Goal: Task Accomplishment & Management: Complete application form

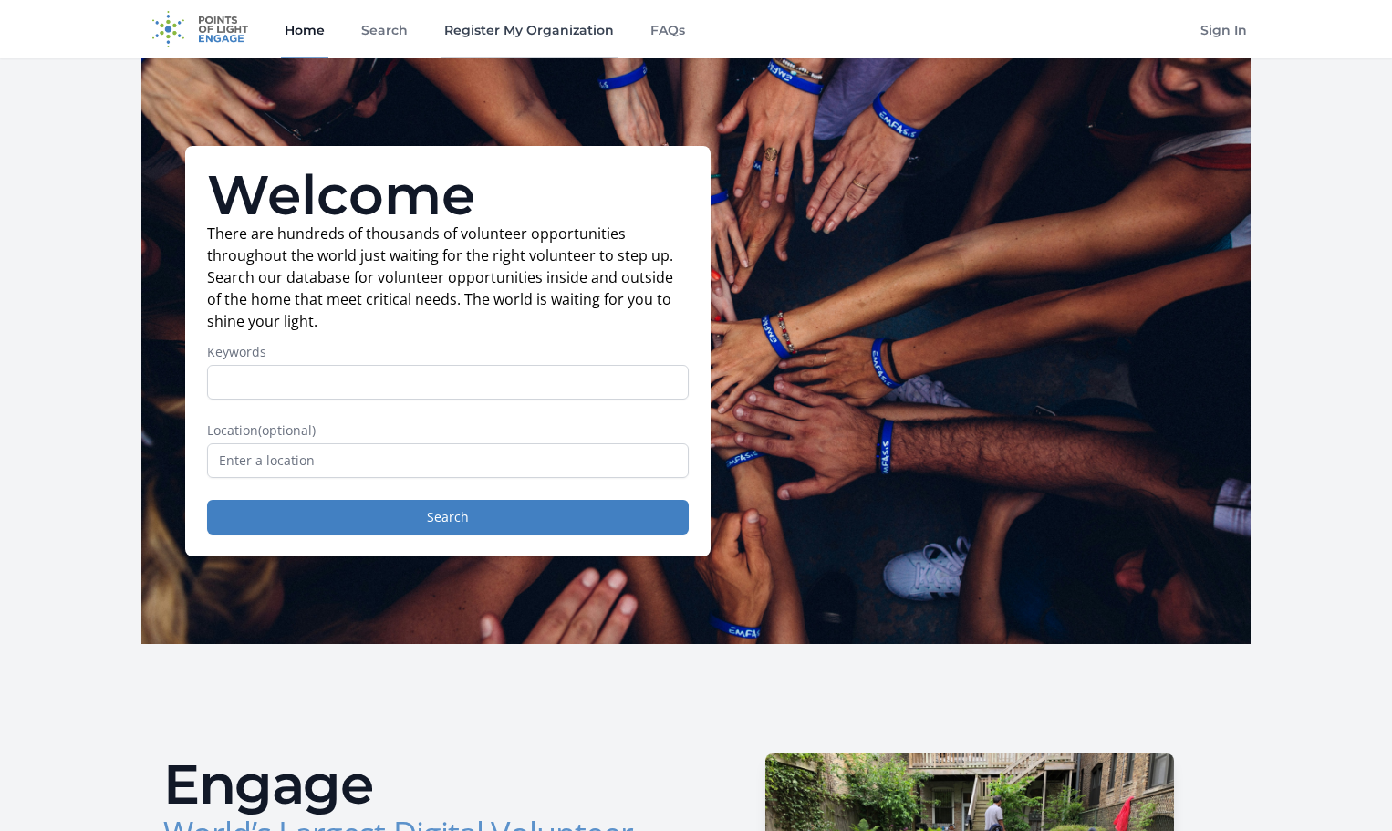
click at [554, 29] on link "Register My Organization" at bounding box center [528, 29] width 177 height 58
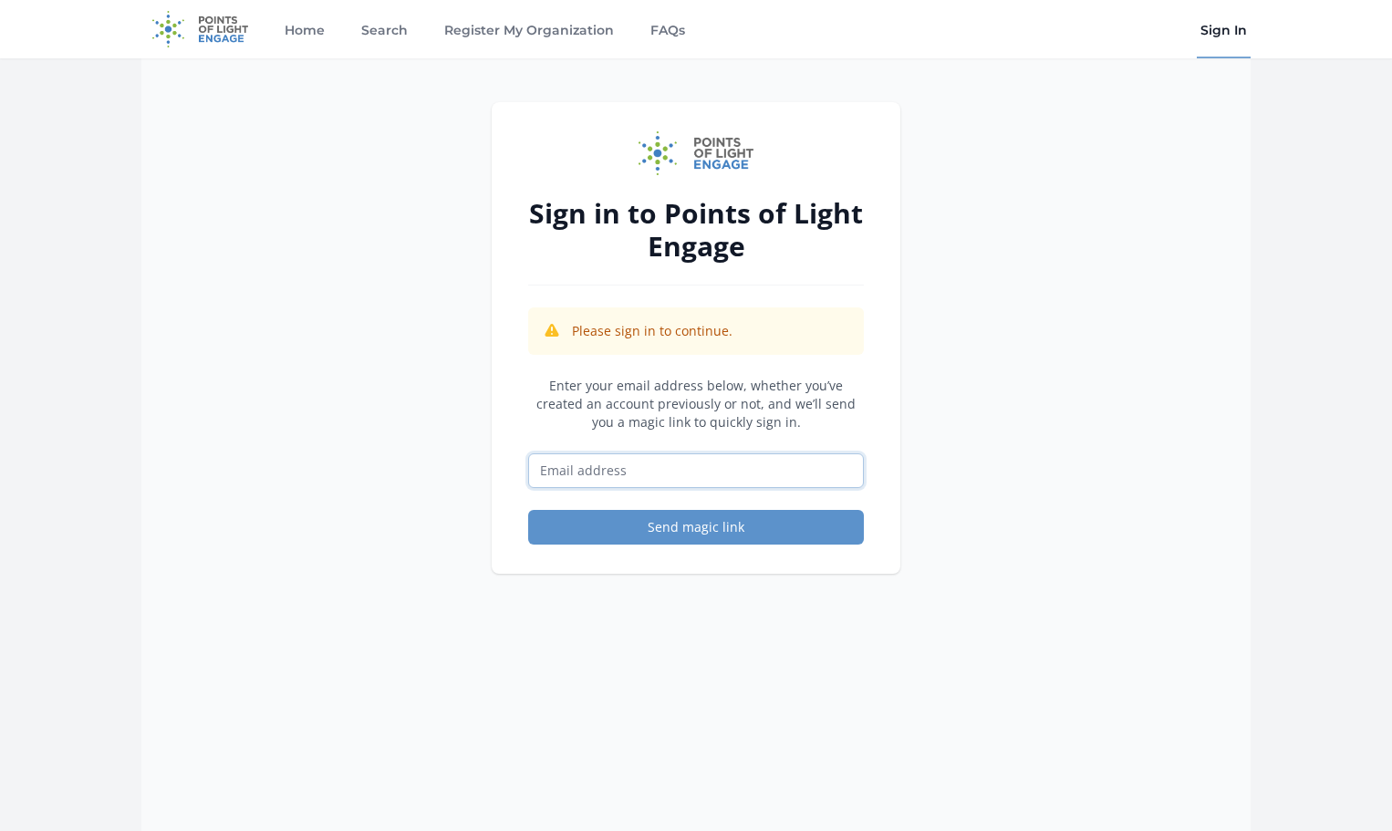
click at [667, 473] on input "Email address" at bounding box center [696, 470] width 336 height 35
type input "[EMAIL_ADDRESS][DOMAIN_NAME]"
click at [717, 532] on button "Send magic link" at bounding box center [696, 527] width 336 height 35
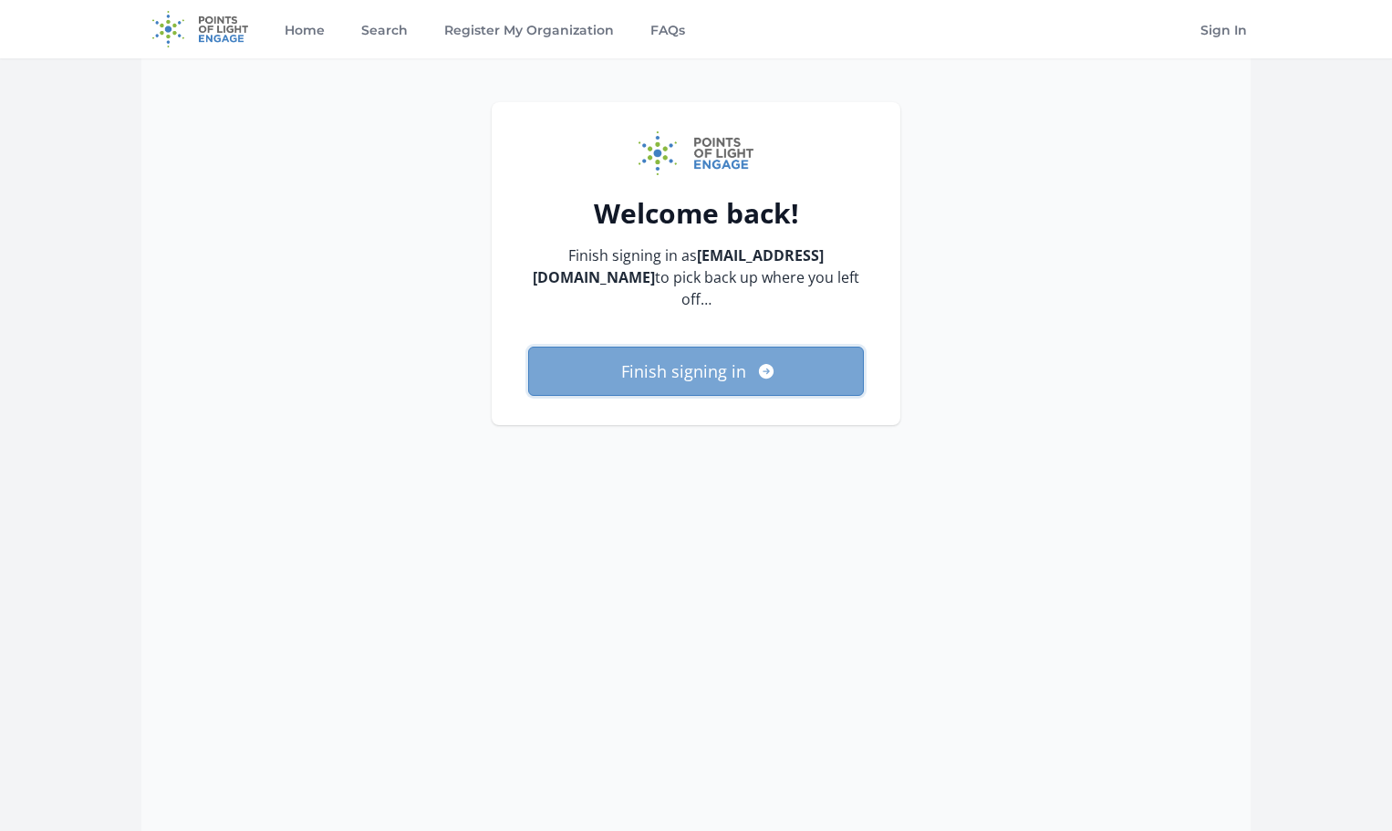
click at [689, 382] on button "Finish signing in" at bounding box center [696, 371] width 336 height 49
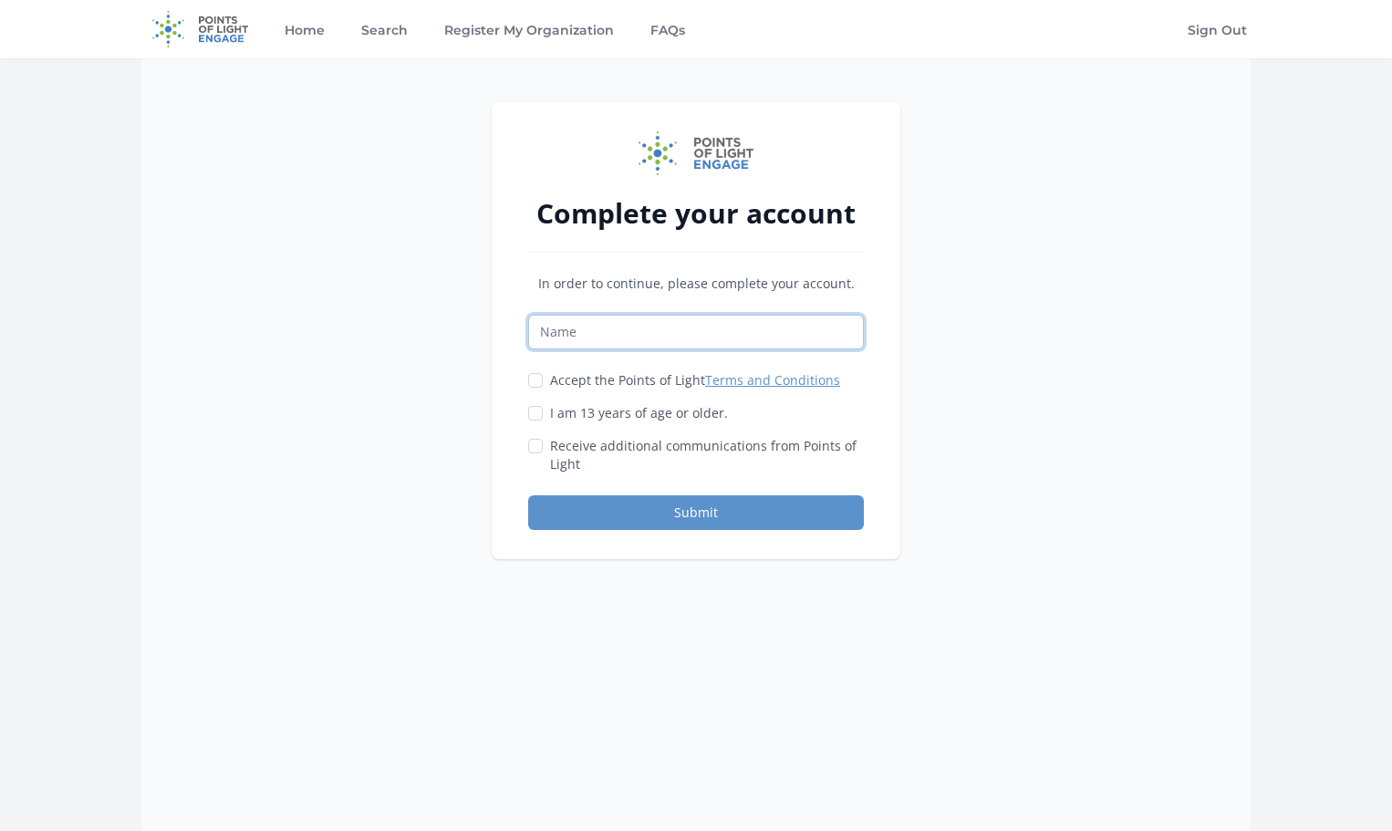
click at [665, 328] on input "Name" at bounding box center [696, 332] width 336 height 35
type input "Susan Moritz"
click at [538, 385] on input "Accept the Points of Light Terms and Conditions" at bounding box center [535, 380] width 15 height 15
checkbox input "true"
click at [537, 415] on input "I am 13 years of age or older." at bounding box center [535, 413] width 15 height 15
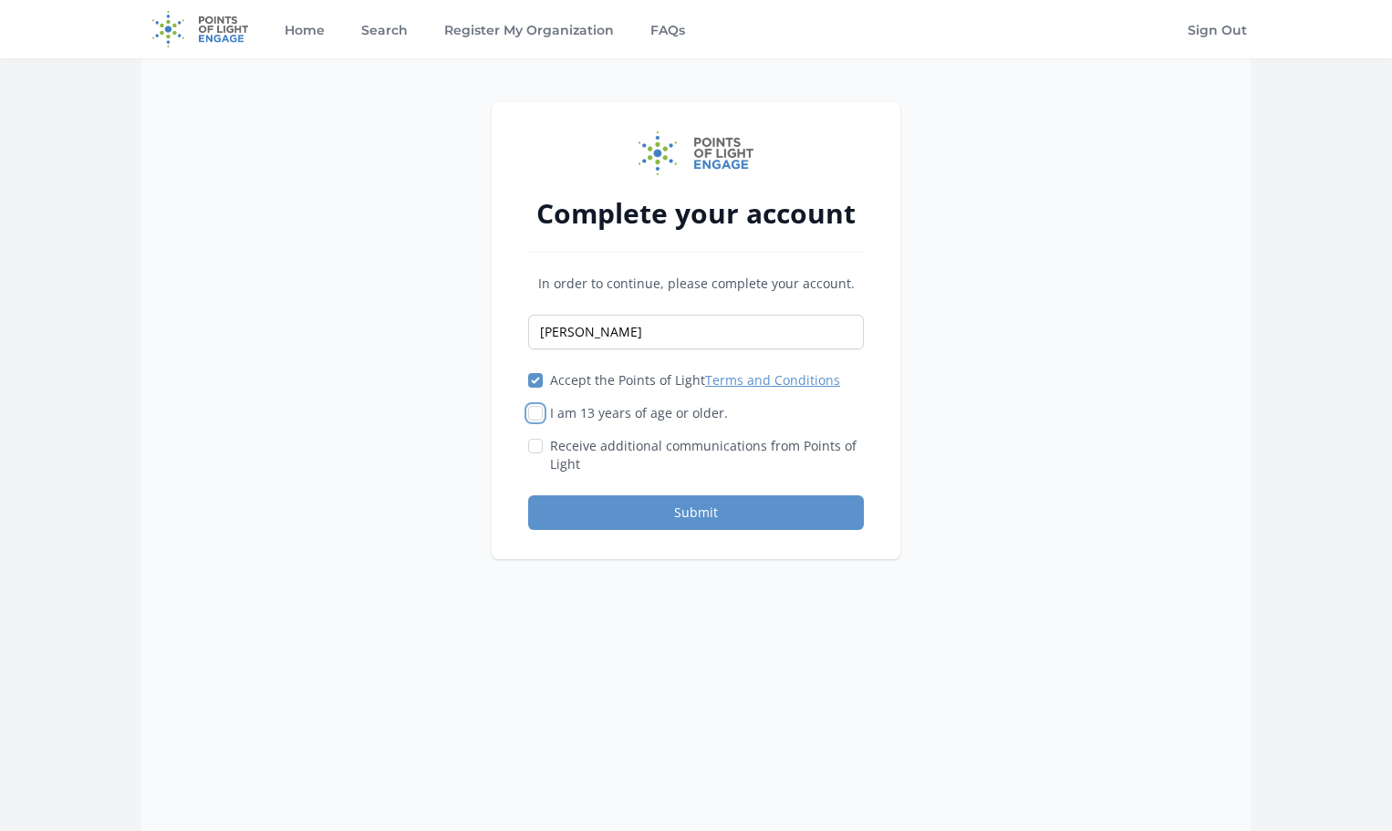
checkbox input "true"
click at [533, 450] on input "Receive additional communications from Points of Light" at bounding box center [535, 446] width 15 height 15
checkbox input "true"
click at [658, 517] on button "Submit" at bounding box center [696, 512] width 336 height 35
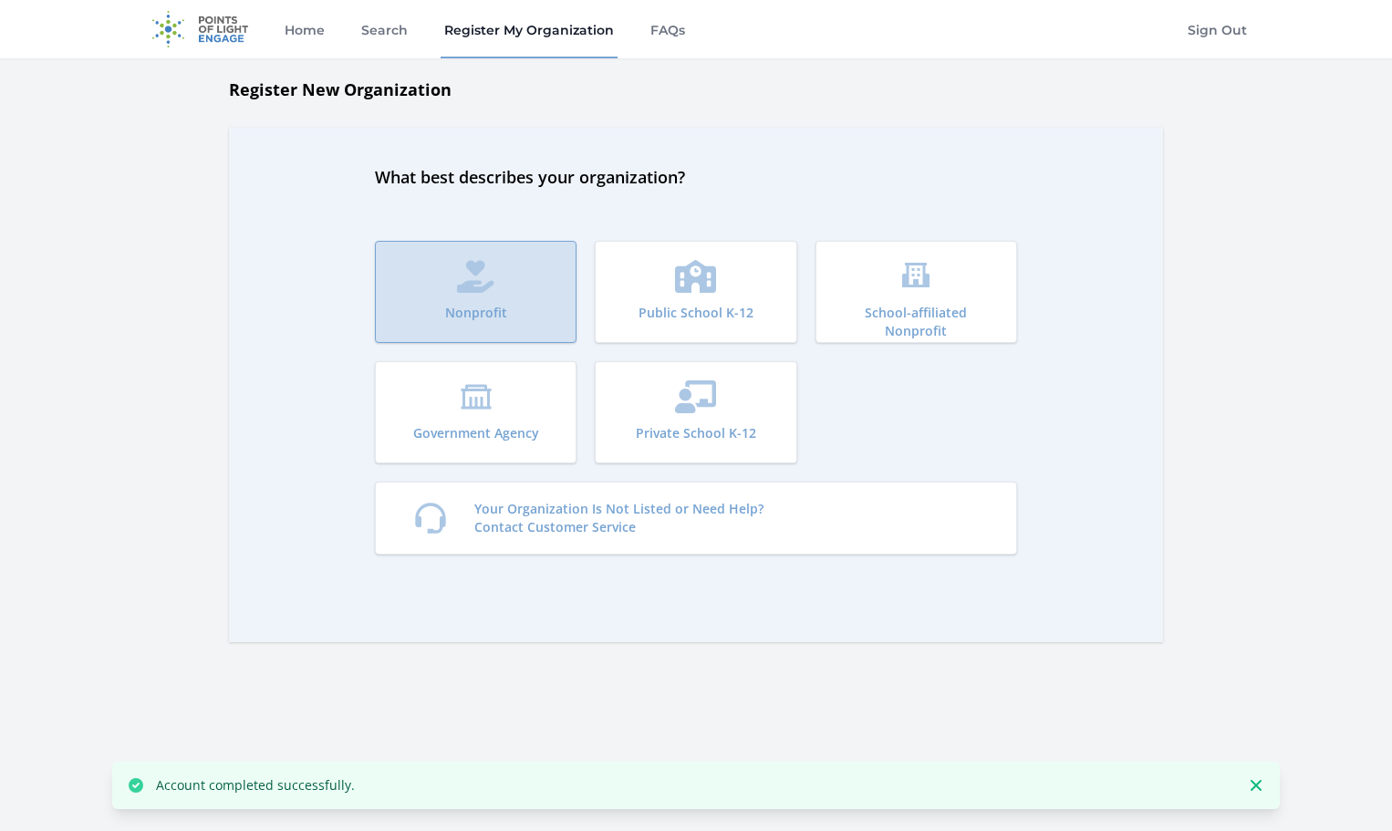
click at [481, 277] on icon "submit" at bounding box center [475, 276] width 37 height 33
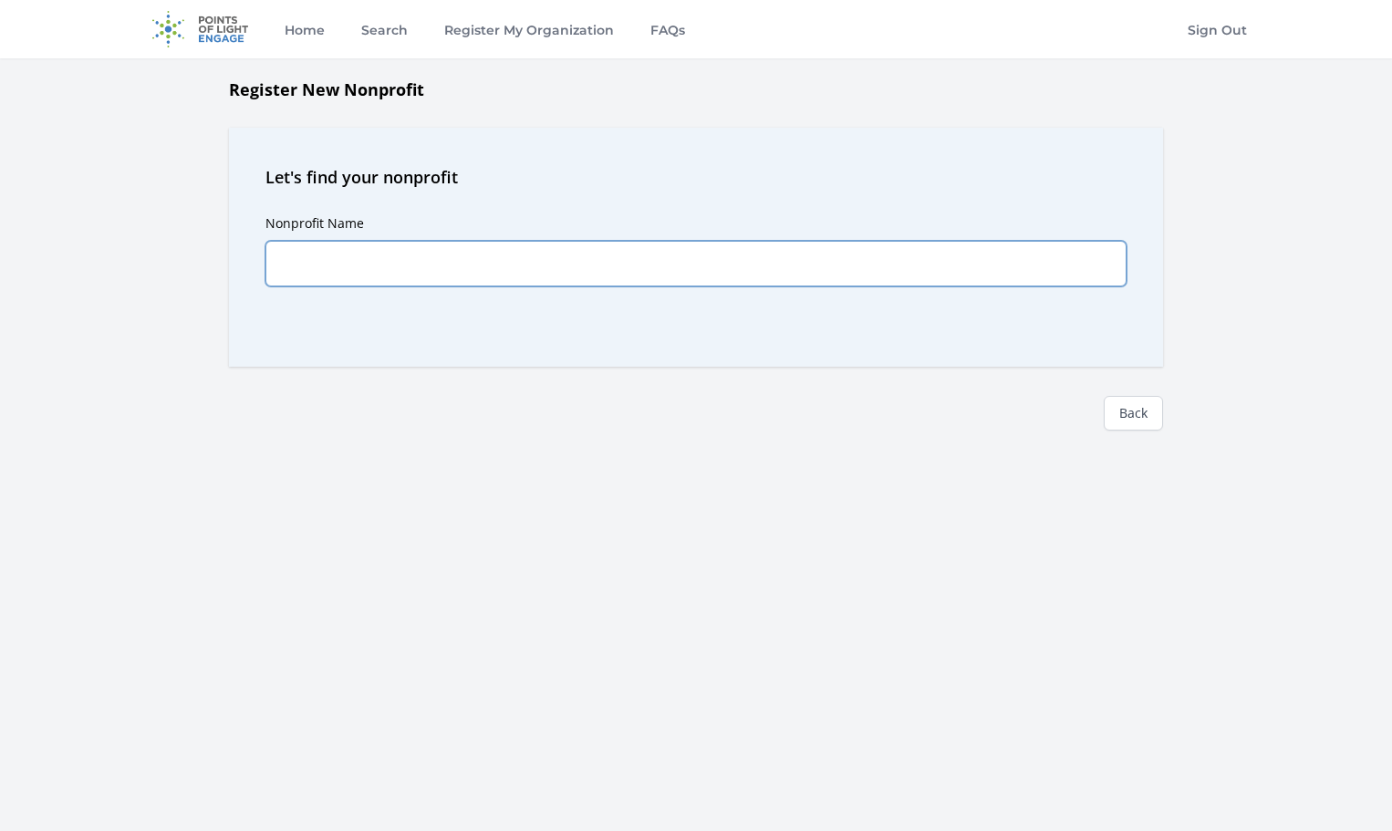
click at [481, 274] on input "Nonprofit Name" at bounding box center [695, 264] width 861 height 46
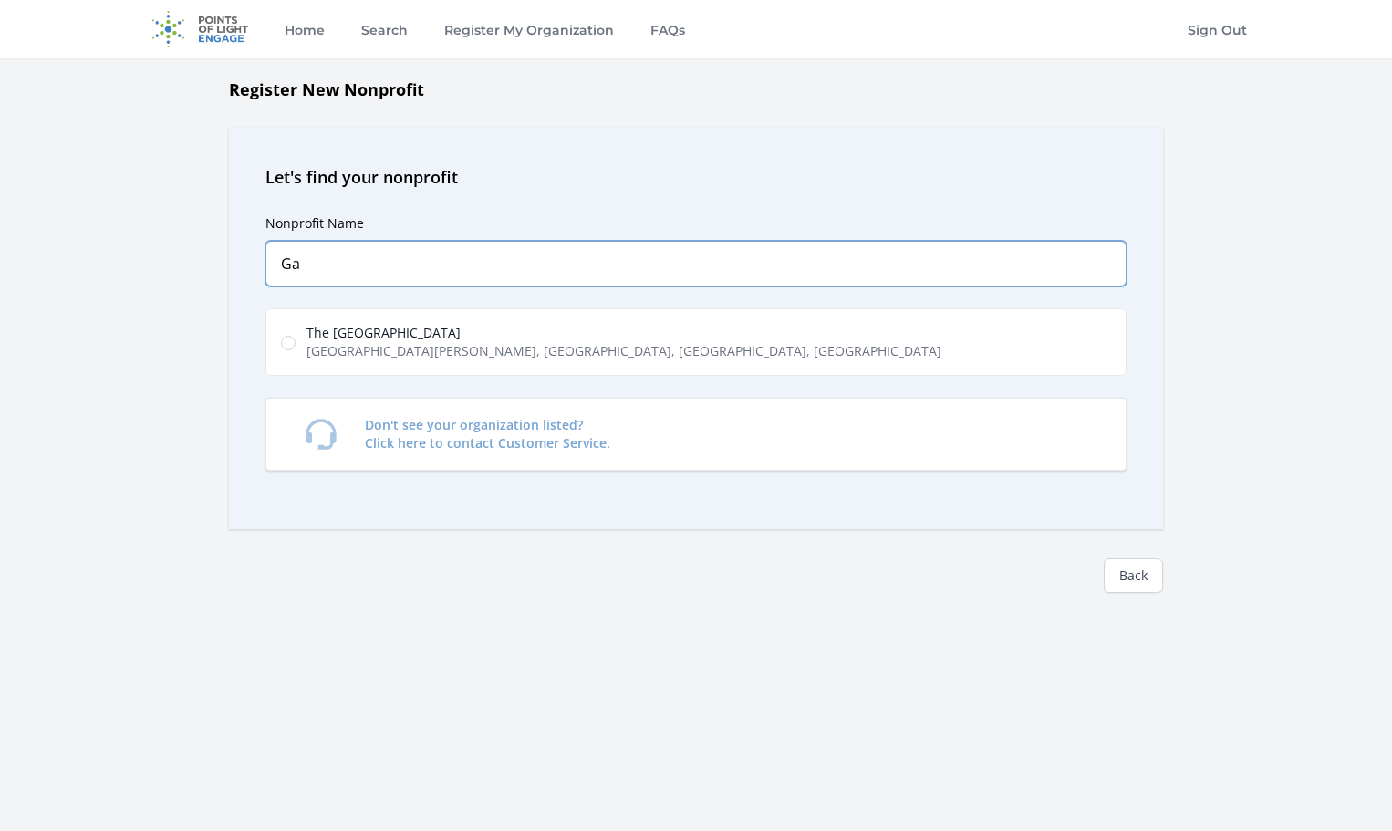
type input "G"
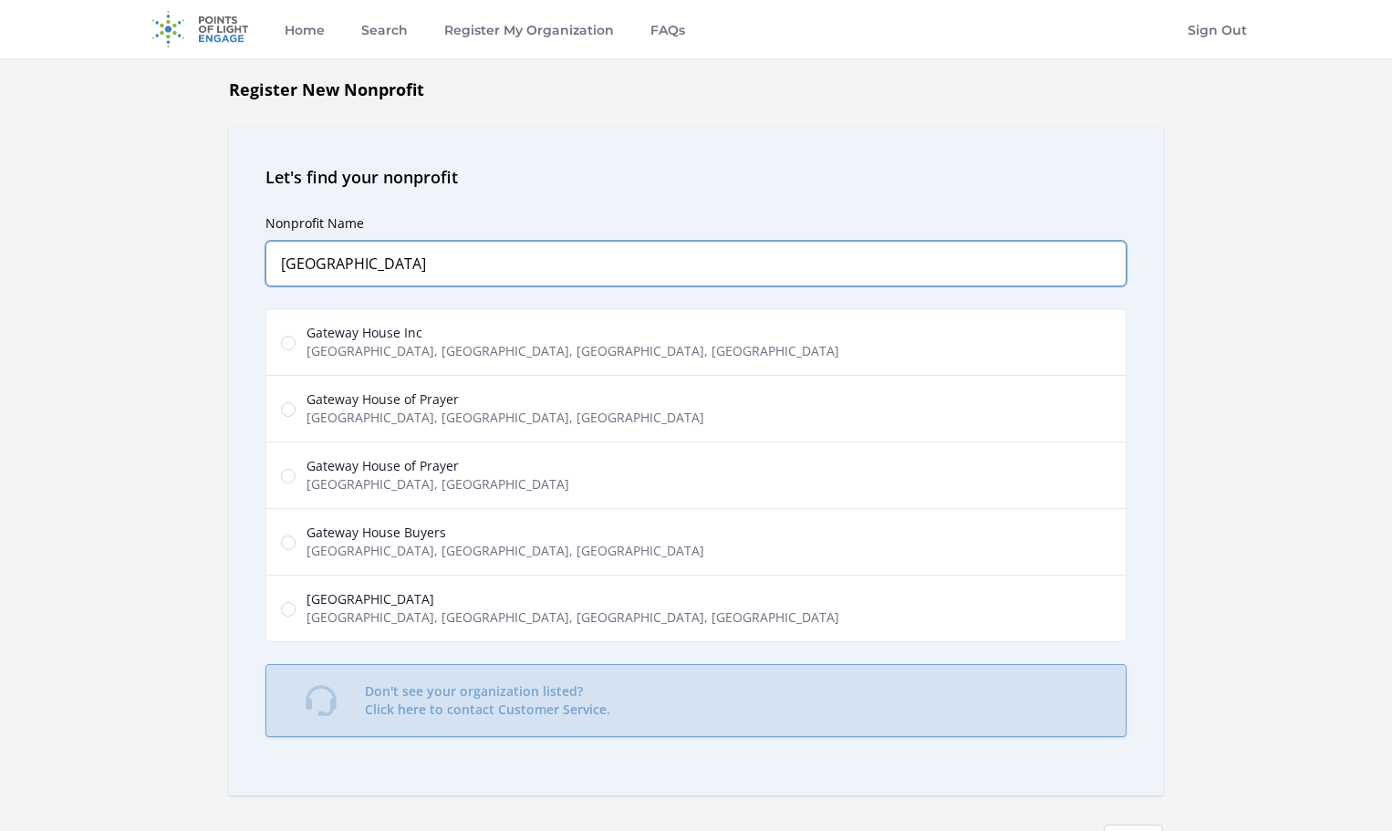
type input "[GEOGRAPHIC_DATA]"
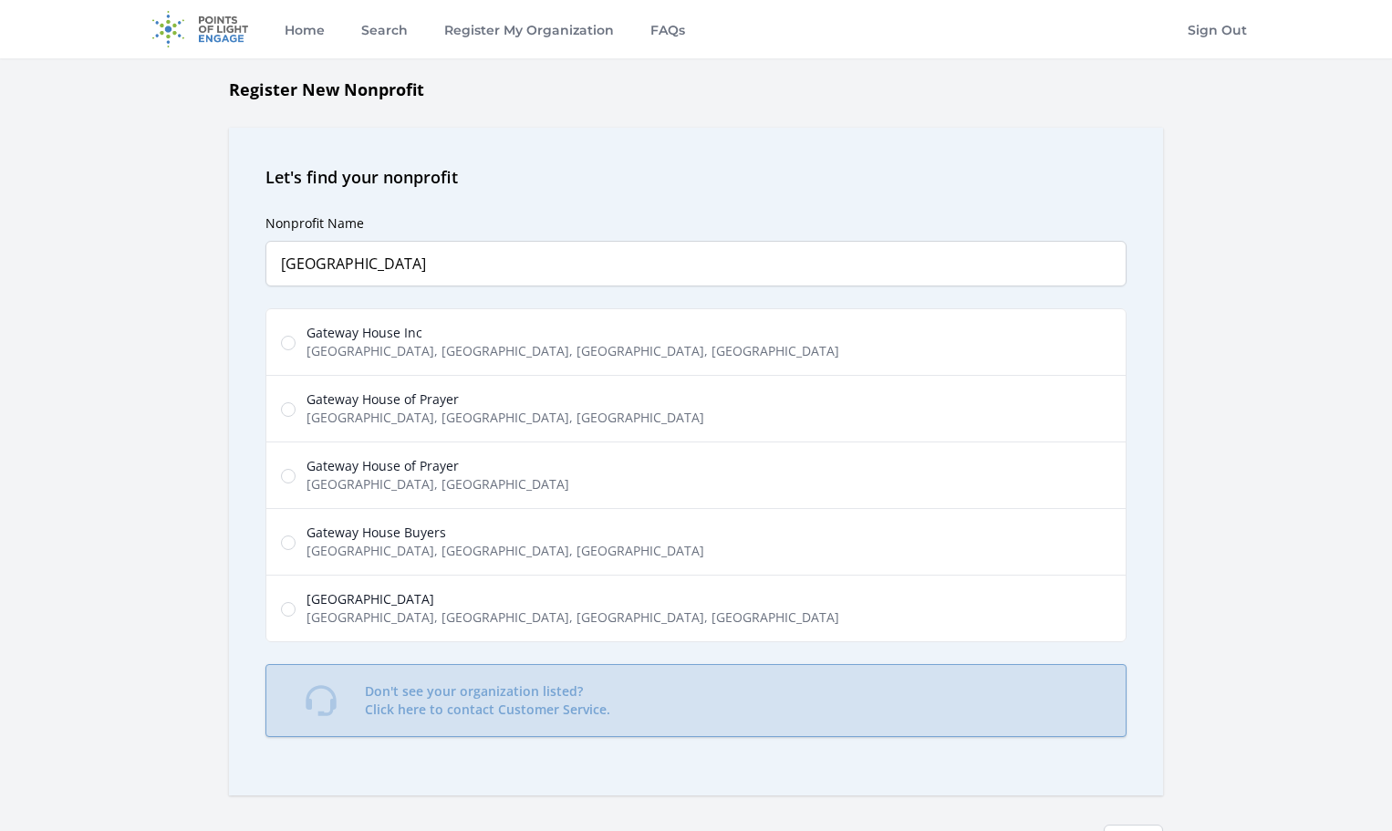
click at [571, 709] on p "Don't see your organization listed? Click here to contact Customer Service." at bounding box center [487, 700] width 245 height 36
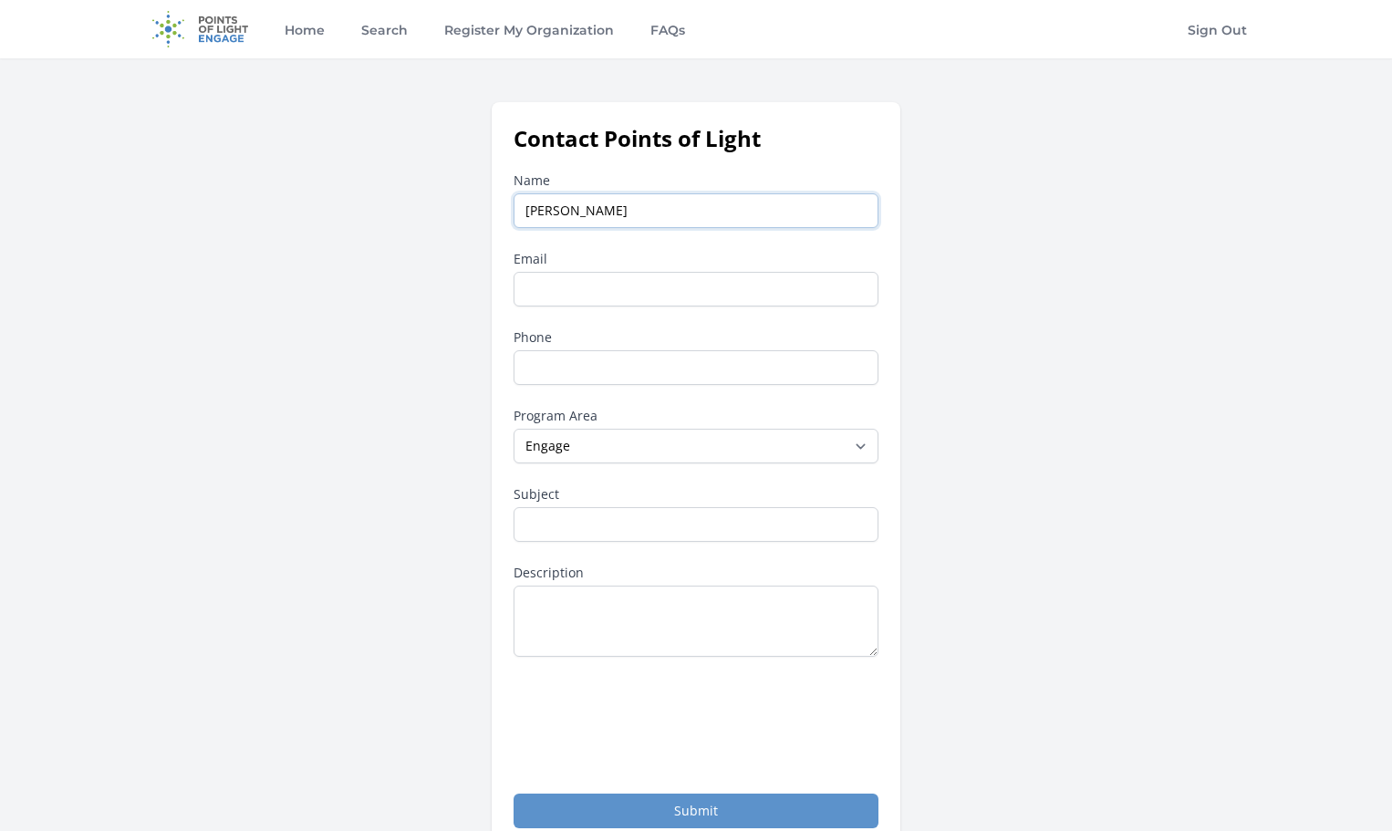
click at [626, 203] on input "Susan" at bounding box center [695, 210] width 365 height 35
type input "Susan Moritz"
type input "smoritz@gatewaydvcenter.org"
type input "3179003318"
click at [632, 452] on select "--None-- Daily Point of Light Award Disney Family Volunteer Rewards Global Netw…" at bounding box center [695, 446] width 365 height 35
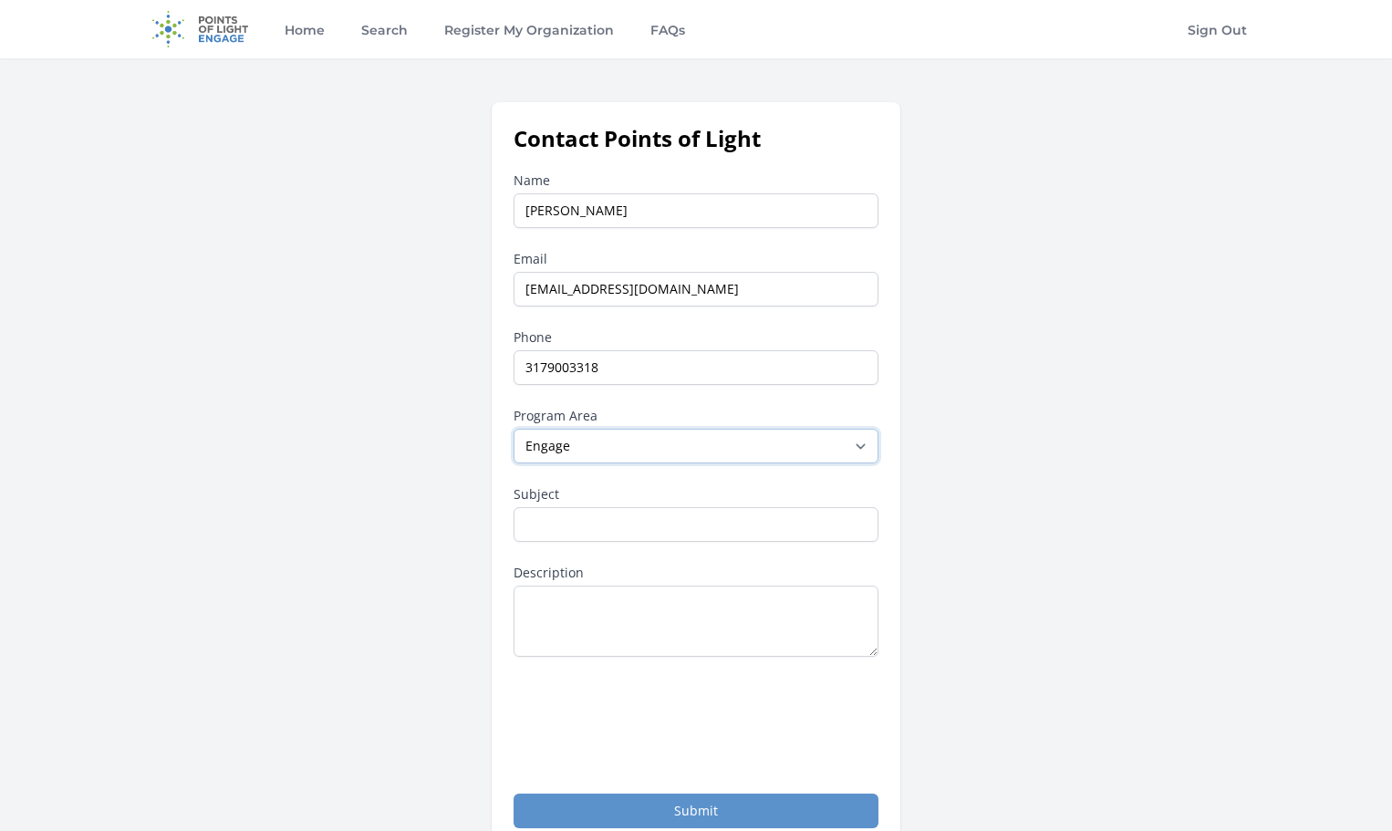
click at [513, 429] on select "--None-- Daily Point of Light Award Disney Family Volunteer Rewards Global Netw…" at bounding box center [695, 446] width 365 height 35
click at [608, 528] on input "Subject" at bounding box center [695, 524] width 365 height 35
type input "Register my organization"
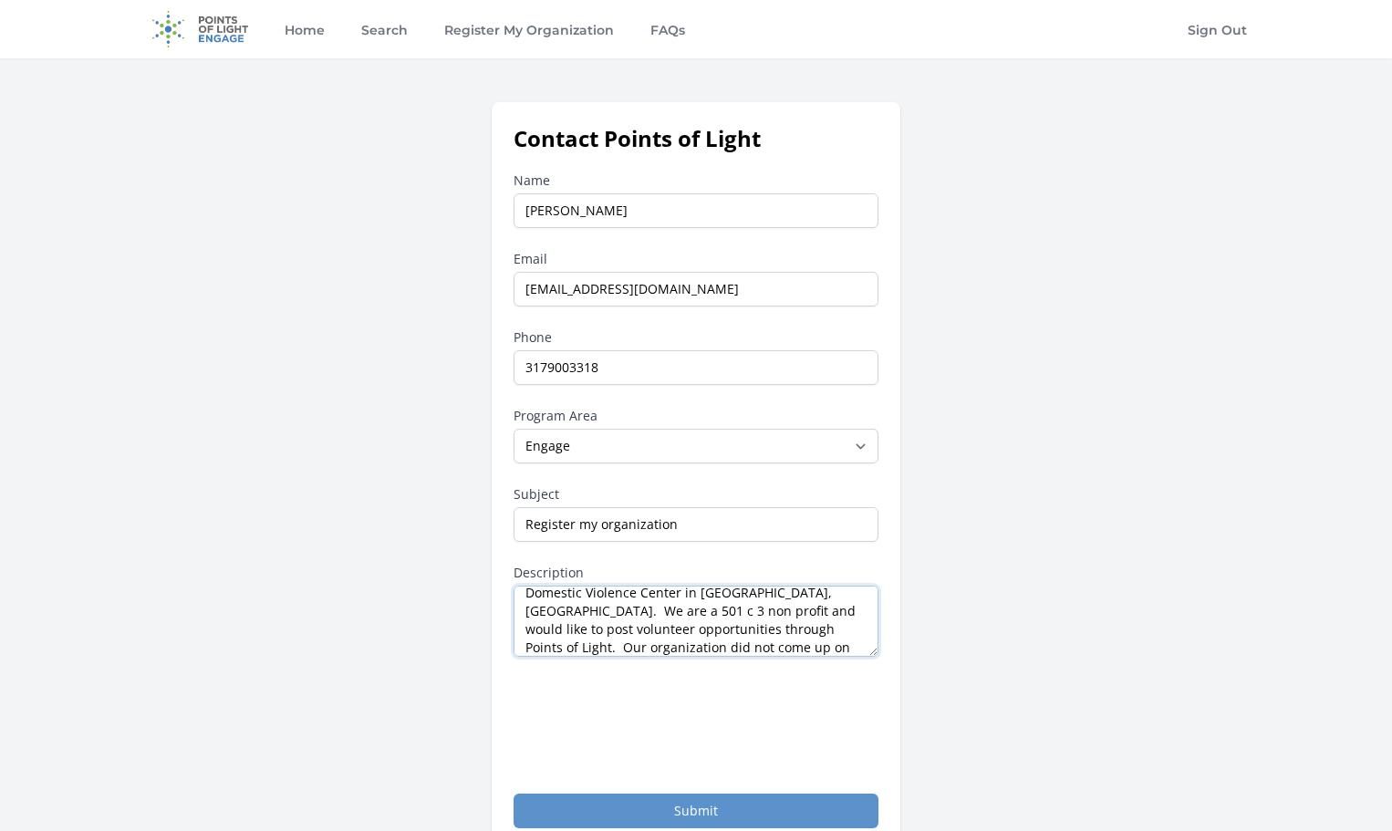
scroll to position [47, 0]
type textarea "I represent Gateway House, DBA Gateway Domestic Violence Center in Gainesville,…"
click at [822, 815] on button "Submit" at bounding box center [695, 810] width 365 height 35
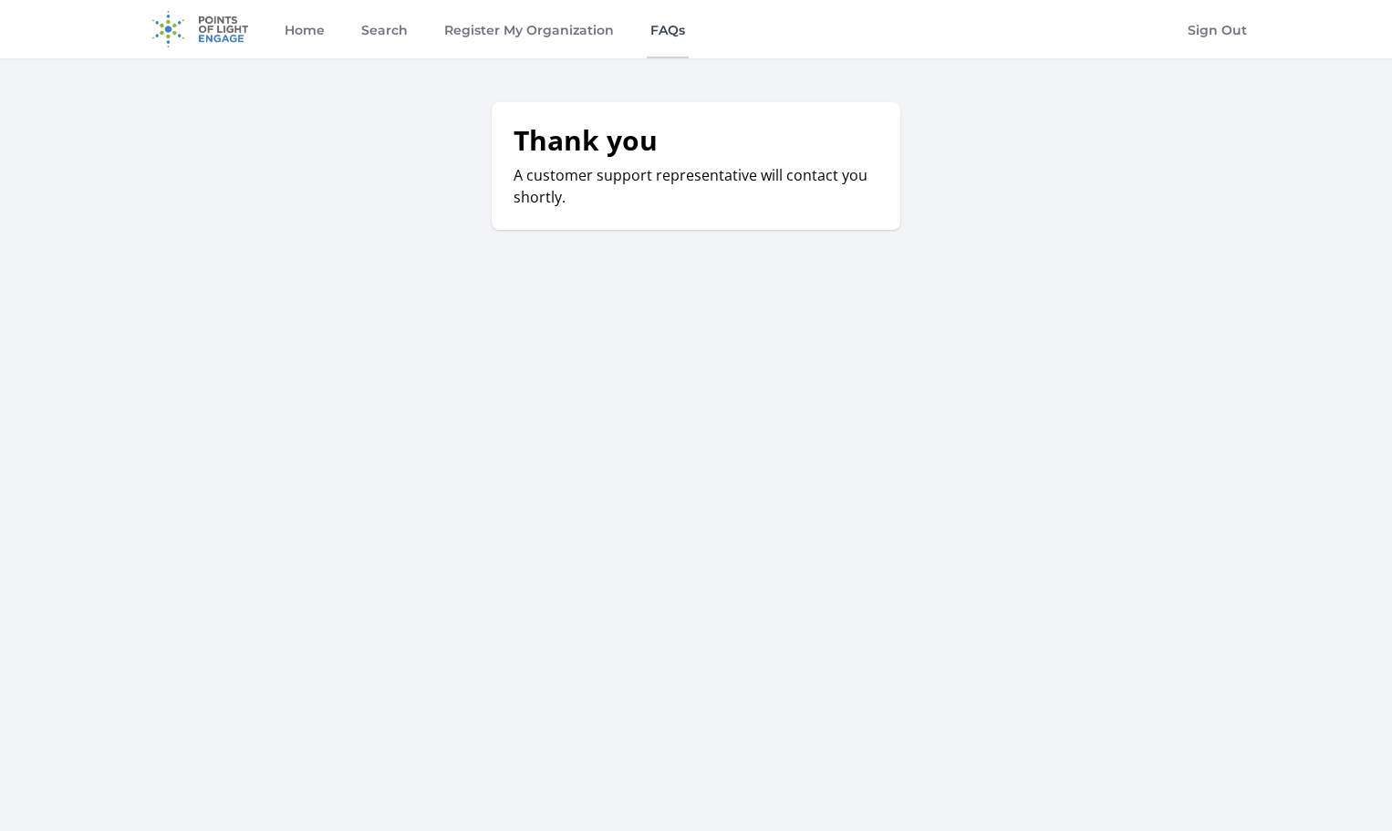
click at [664, 29] on link "FAQs" at bounding box center [668, 29] width 42 height 58
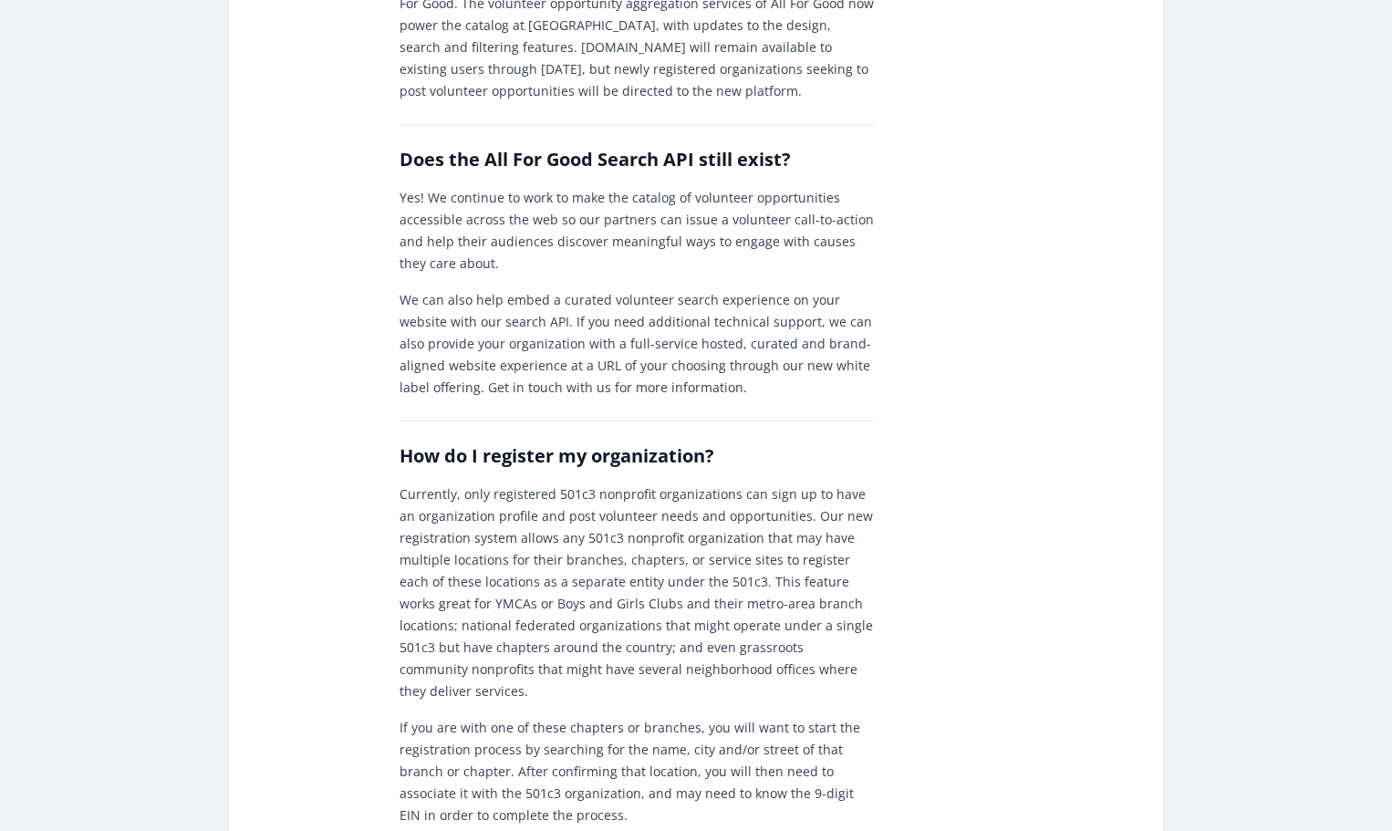
scroll to position [481, 0]
